Goal: Task Accomplishment & Management: Manage account settings

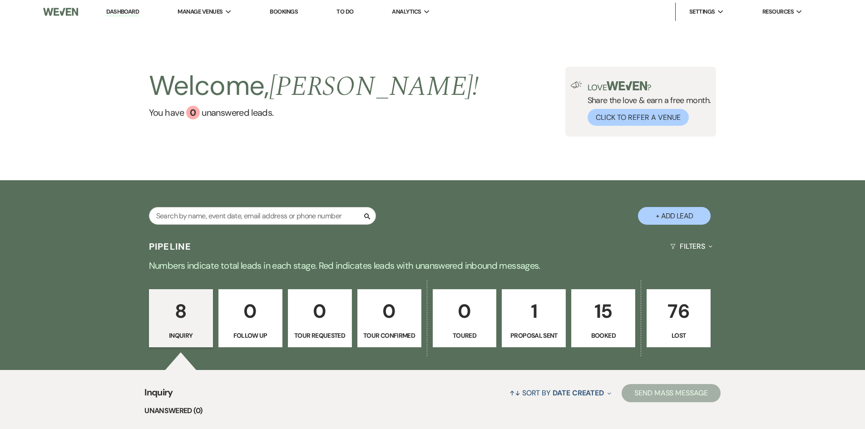
click at [532, 310] on p "1" at bounding box center [534, 311] width 52 height 30
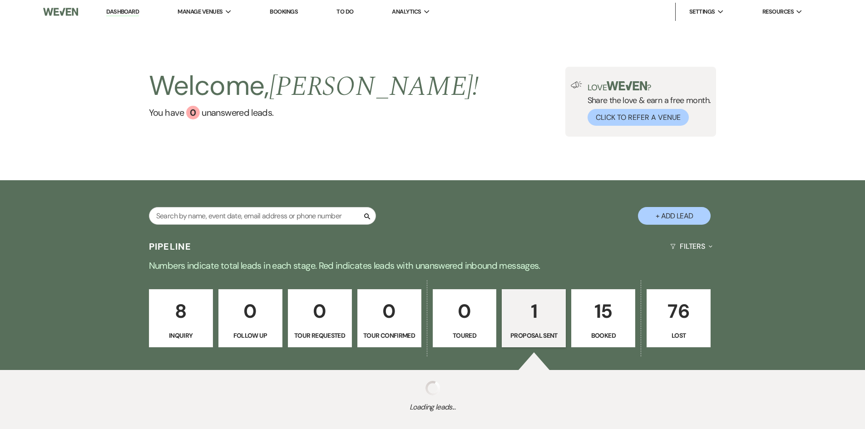
select select "6"
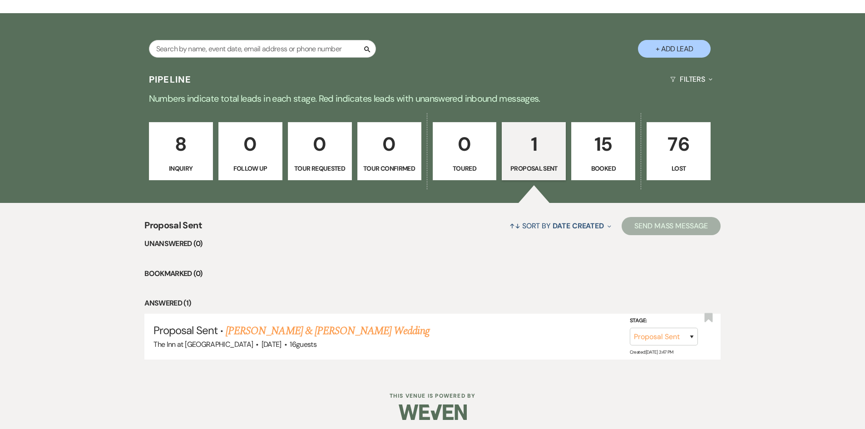
scroll to position [170, 0]
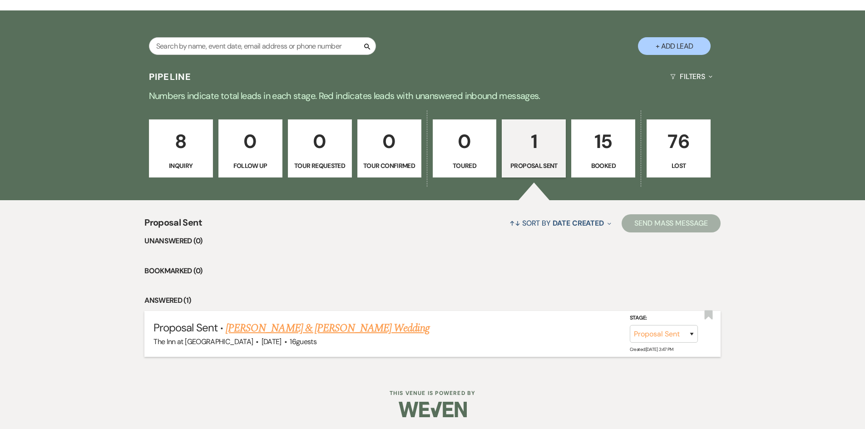
click at [319, 325] on link "[PERSON_NAME] & [PERSON_NAME] Wedding" at bounding box center [327, 328] width 203 height 16
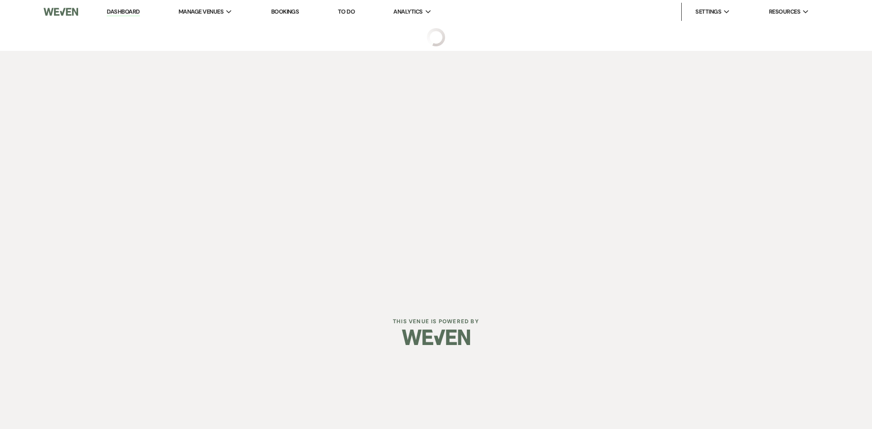
select select "6"
select select "1"
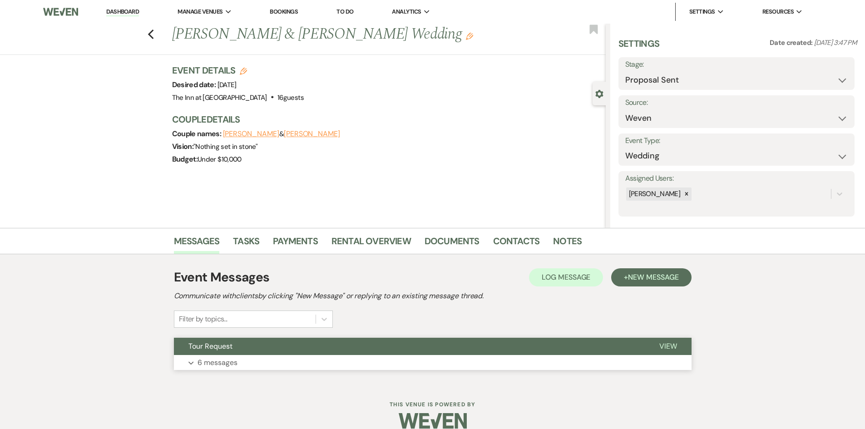
click at [670, 342] on span "View" at bounding box center [669, 347] width 18 height 10
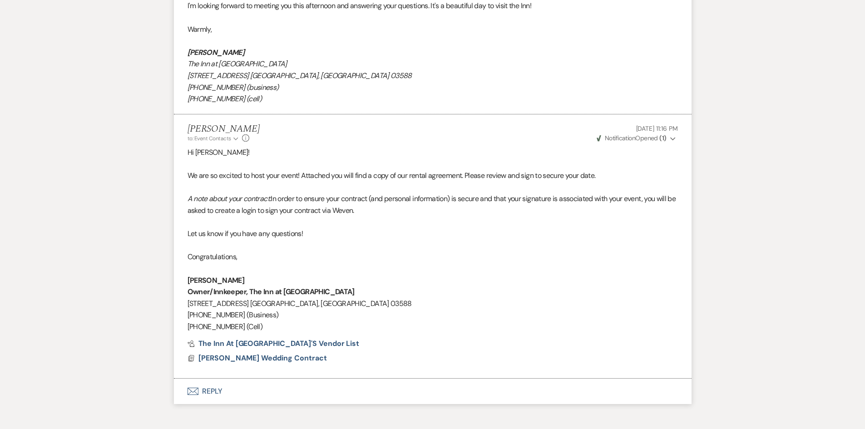
scroll to position [1423, 0]
